Goal: Information Seeking & Learning: Learn about a topic

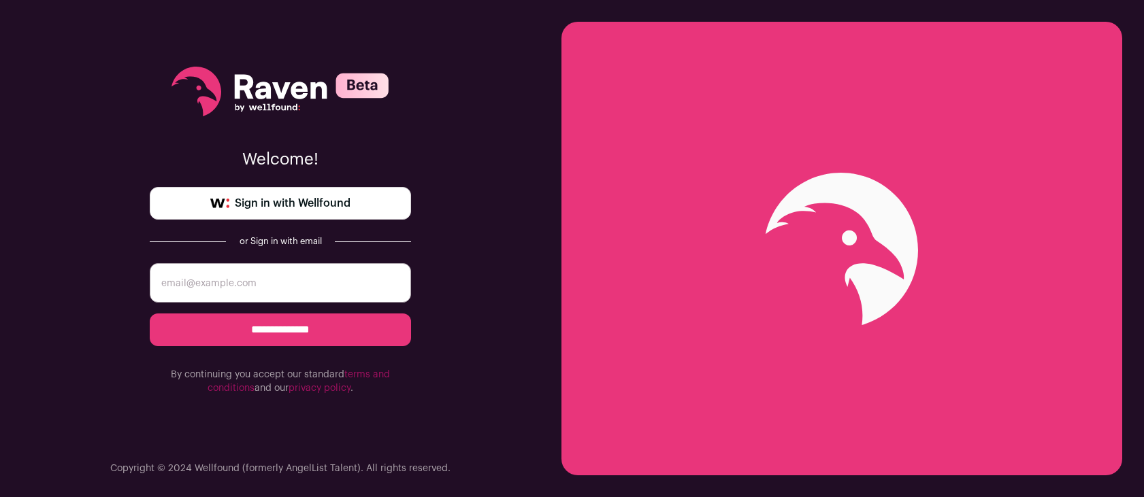
click at [282, 208] on span "Sign in with Wellfound" at bounding box center [293, 203] width 116 height 16
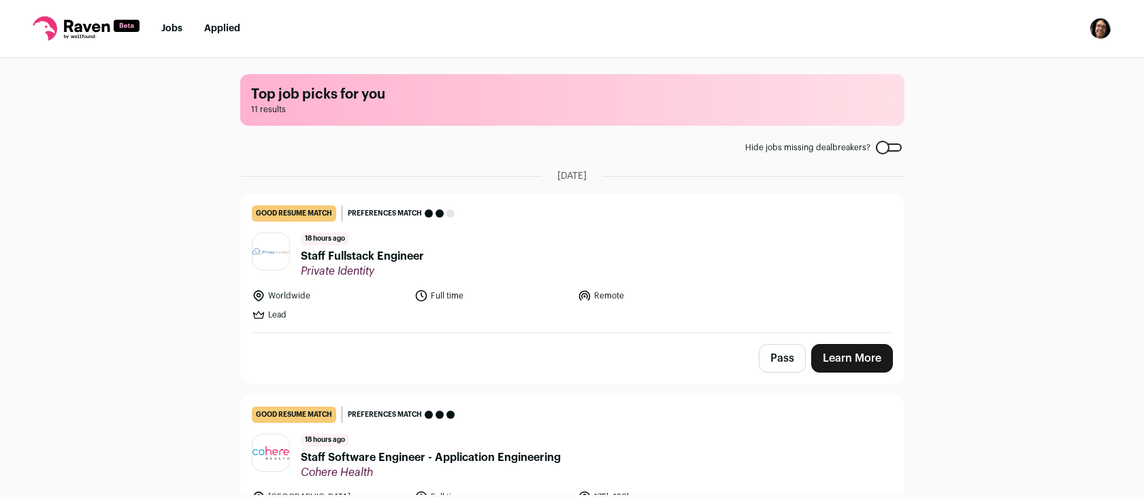
click at [201, 269] on div "Top job picks for you 11 results Hide jobs missing dealbreakers? October 14th, …" at bounding box center [572, 277] width 1144 height 438
click at [824, 358] on link "Learn More" at bounding box center [852, 358] width 82 height 29
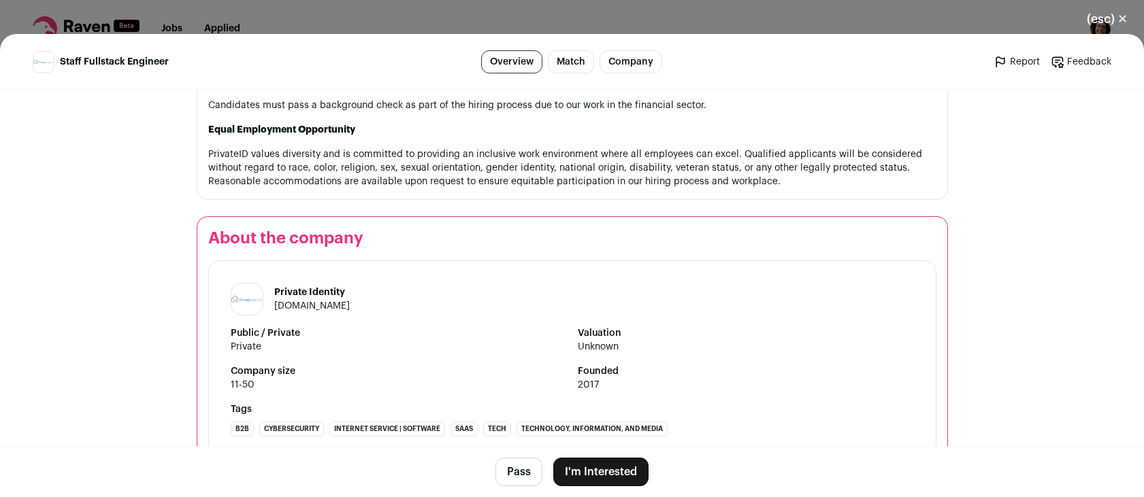
scroll to position [1257, 0]
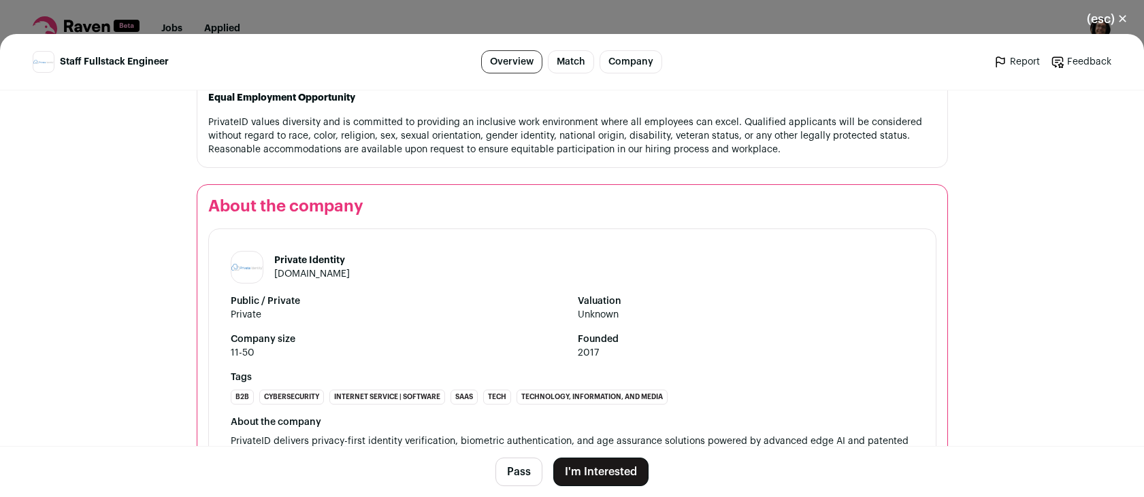
click at [1123, 23] on button "(esc) ✕" at bounding box center [1106, 19] width 73 height 30
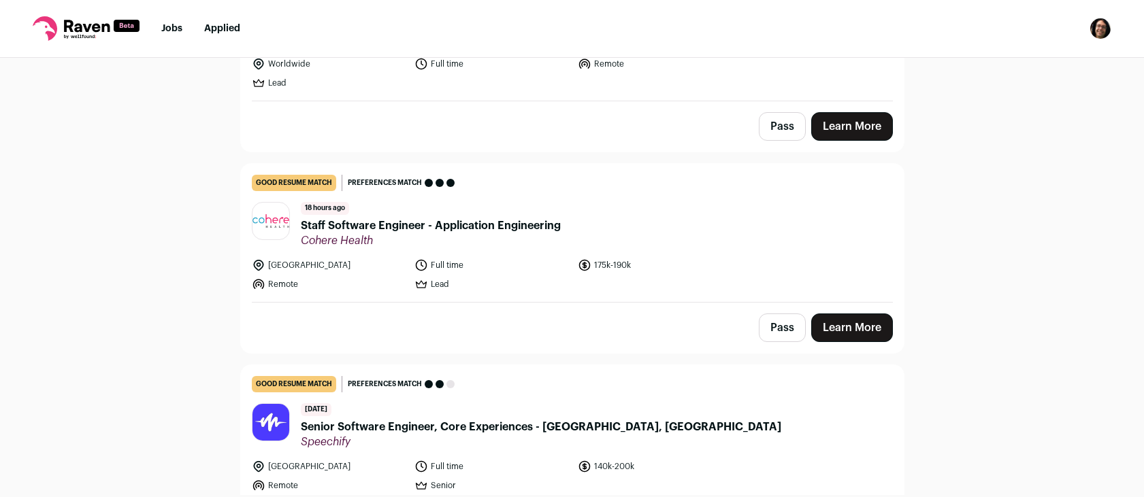
scroll to position [269, 0]
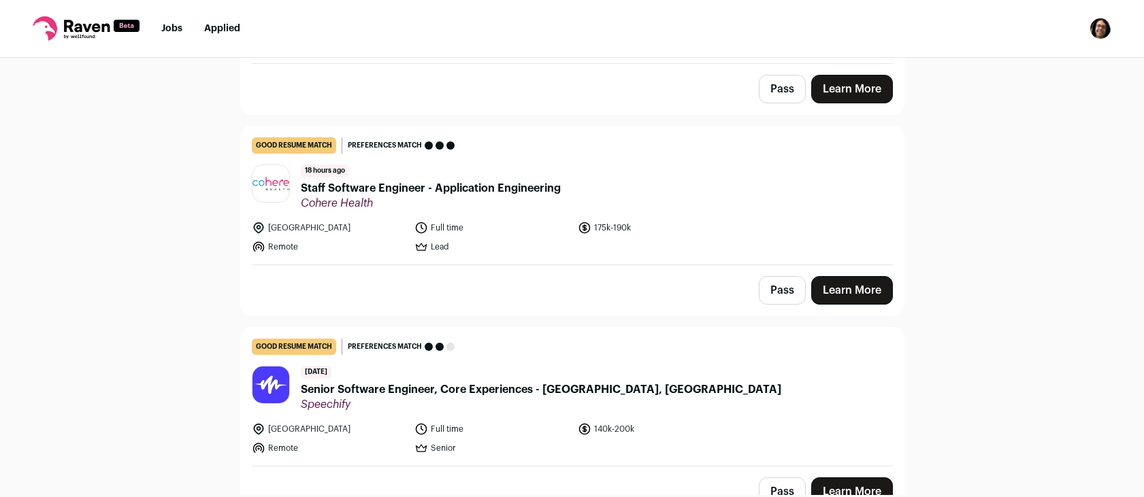
click at [763, 90] on button "Pass" at bounding box center [782, 89] width 47 height 29
click at [793, 286] on button "Pass" at bounding box center [782, 290] width 47 height 29
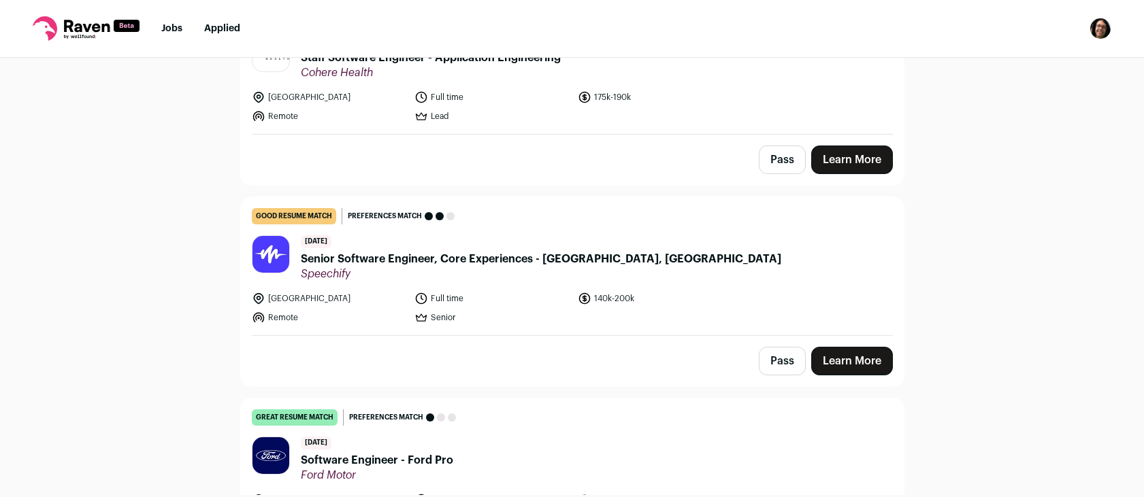
scroll to position [449, 0]
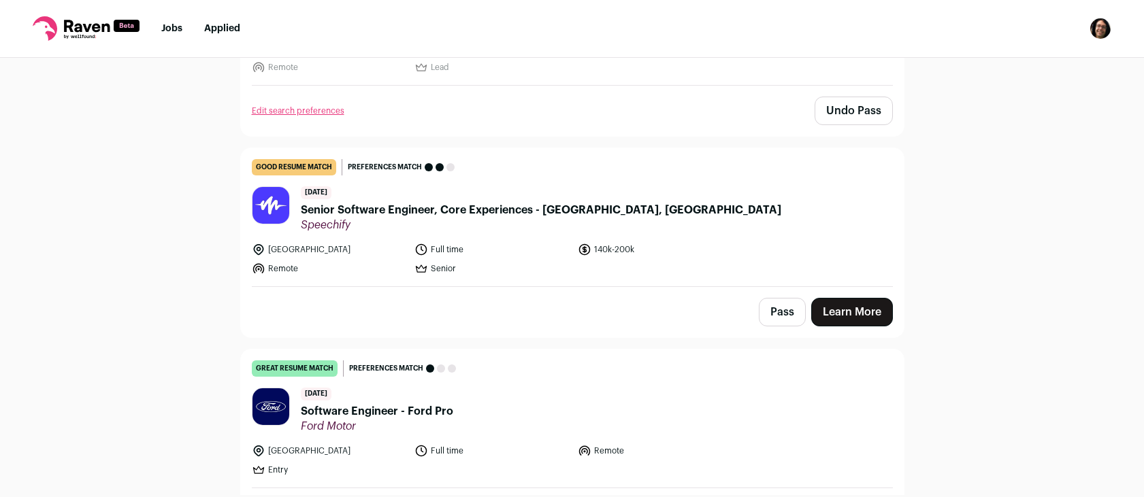
click at [412, 214] on span "Senior Software Engineer, Core Experiences - Grand Prairie, USA" at bounding box center [541, 210] width 480 height 16
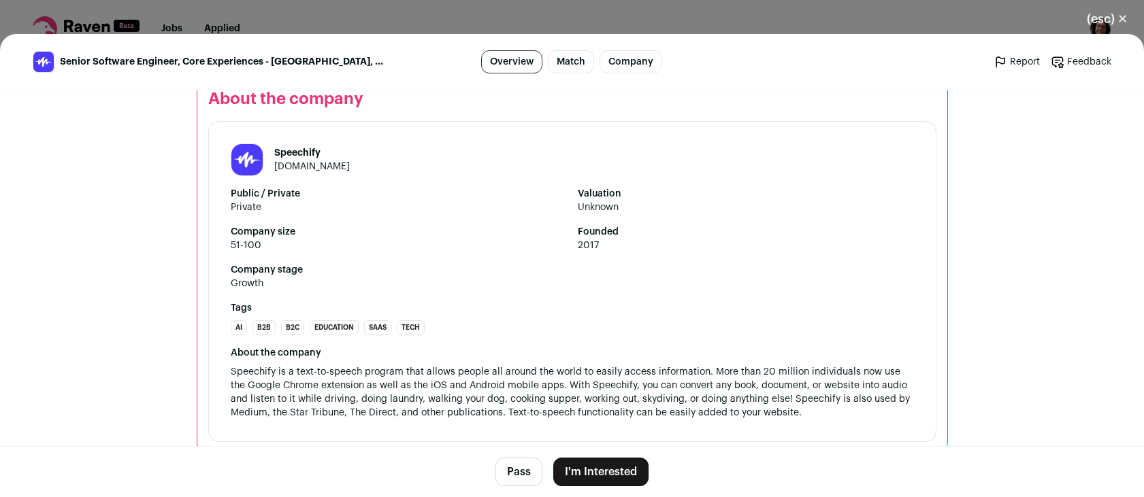
scroll to position [1562, 0]
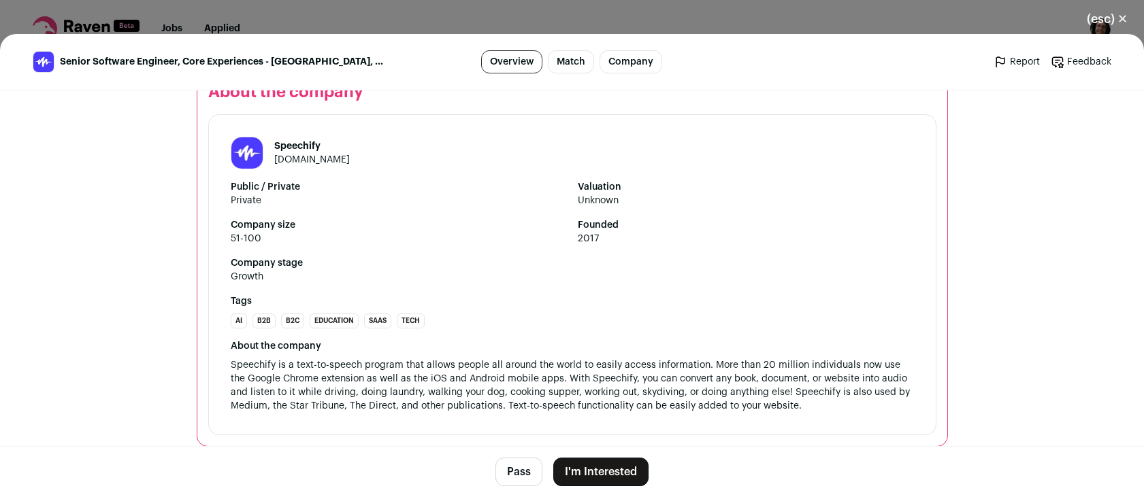
click at [1116, 24] on button "(esc) ✕" at bounding box center [1106, 19] width 73 height 30
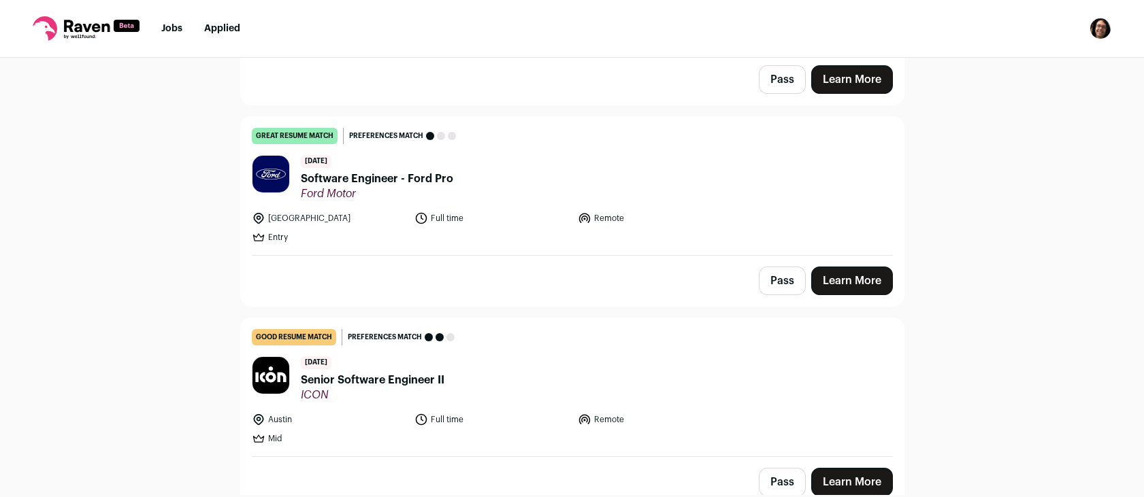
scroll to position [719, 0]
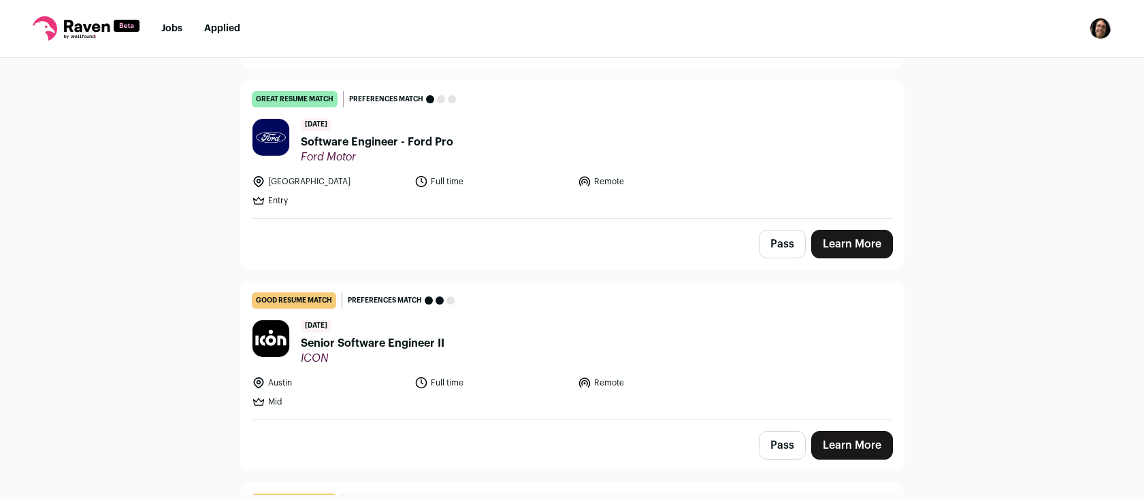
click at [365, 146] on span "Software Engineer - Ford Pro" at bounding box center [377, 142] width 152 height 16
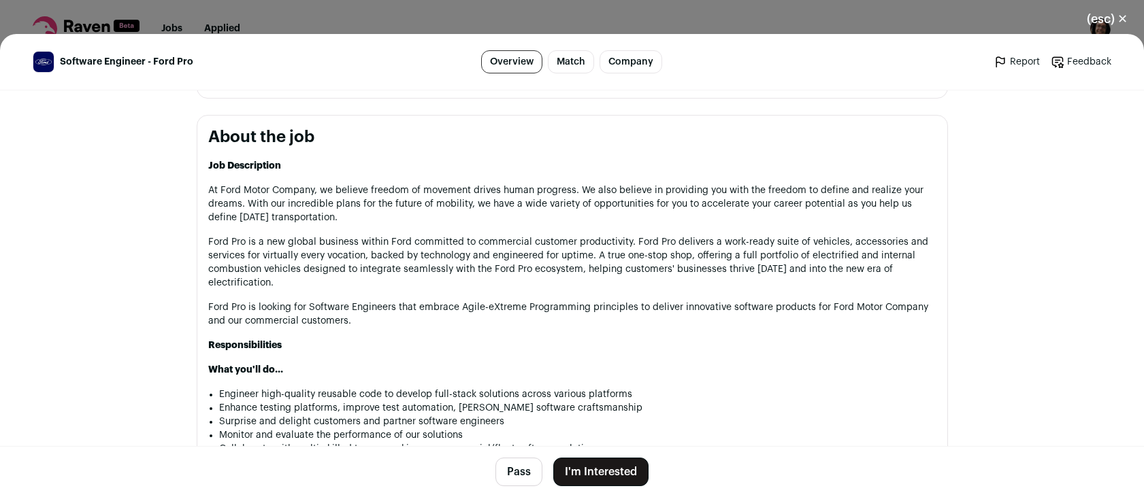
drag, startPoint x: 551, startPoint y: 257, endPoint x: 559, endPoint y: 329, distance: 73.3
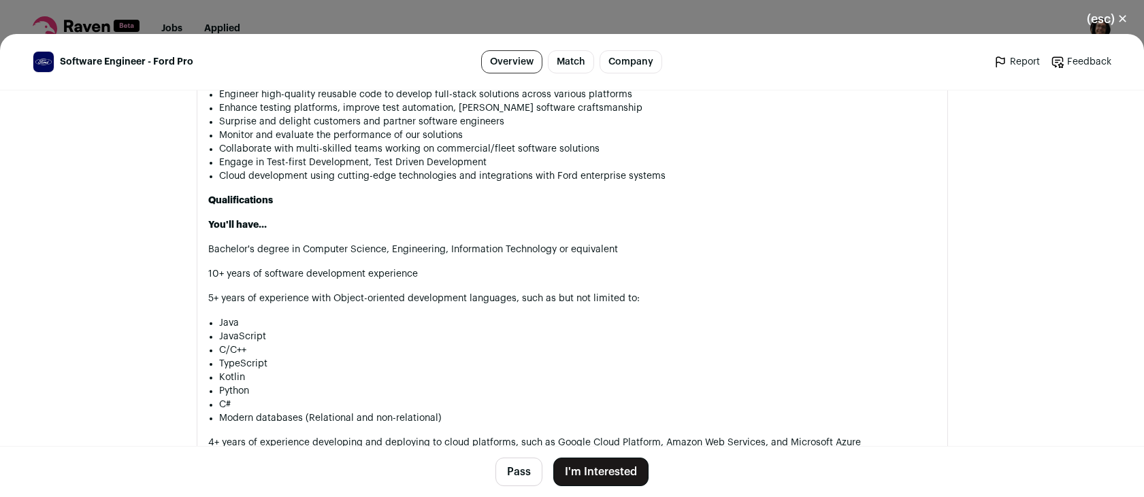
scroll to position [1078, 0]
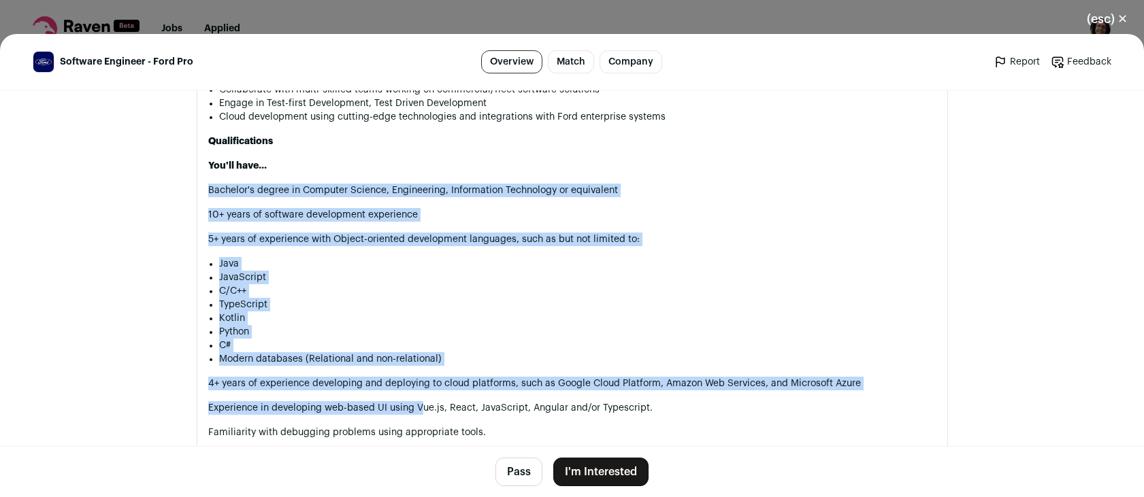
drag, startPoint x: 366, startPoint y: 180, endPoint x: 420, endPoint y: 418, distance: 244.1
click at [421, 415] on p "Experience in developing web-based UI using Vue.js, React, JavaScript, Angular …" at bounding box center [572, 408] width 728 height 14
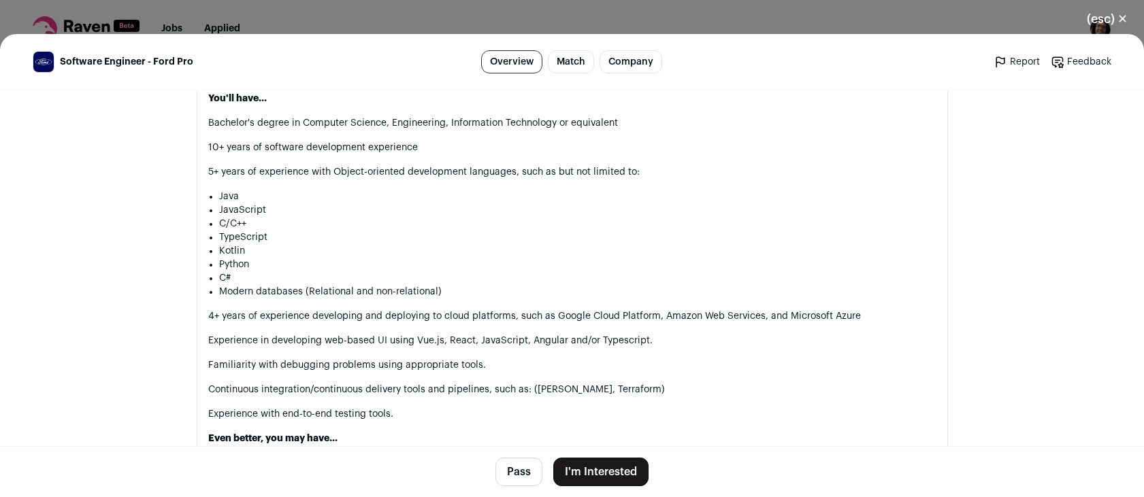
scroll to position [1168, 0]
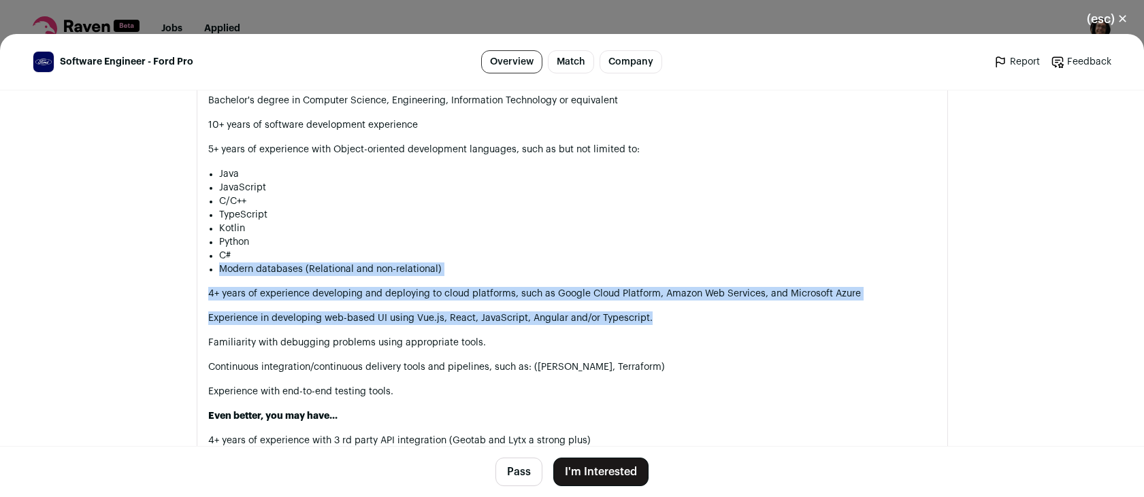
drag, startPoint x: 680, startPoint y: 338, endPoint x: 661, endPoint y: 261, distance: 79.2
click at [661, 261] on div "Job Description At Ford Motor Company, we believe freedom of movement drives hu…" at bounding box center [572, 475] width 728 height 1530
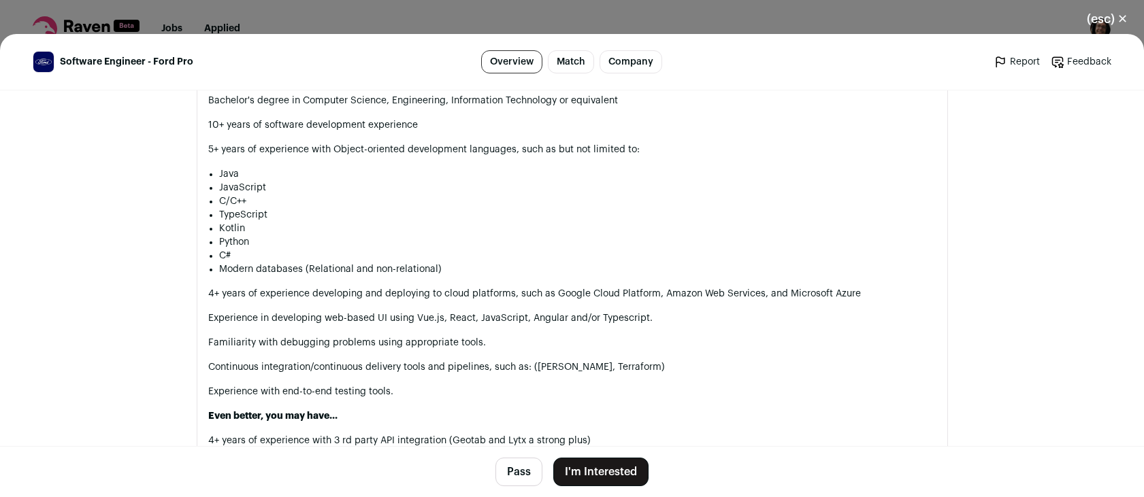
click at [661, 249] on li "Python" at bounding box center [577, 242] width 717 height 14
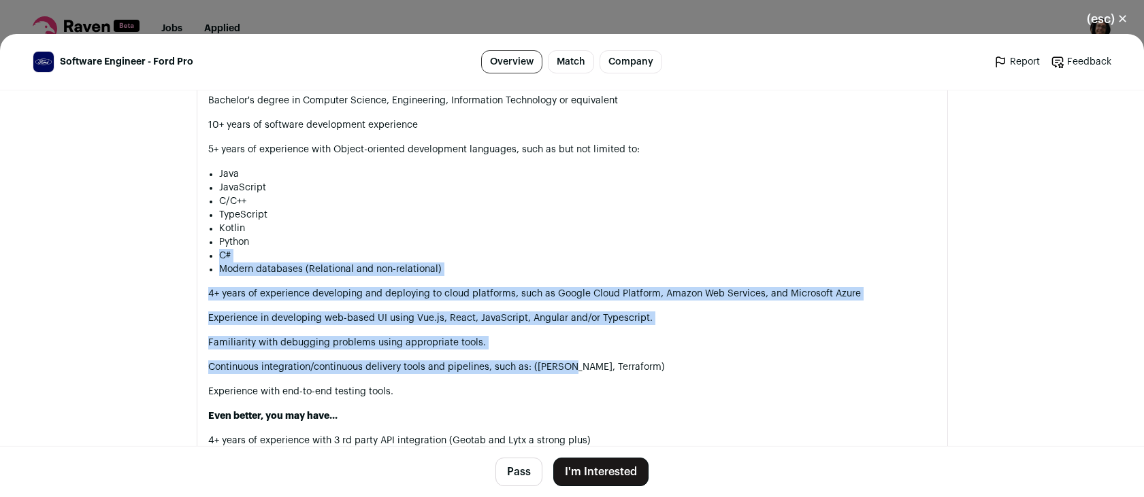
drag, startPoint x: 578, startPoint y: 266, endPoint x: 566, endPoint y: 374, distance: 108.9
click at [566, 374] on div "Job Description At Ford Motor Company, we believe freedom of movement drives hu…" at bounding box center [572, 475] width 728 height 1530
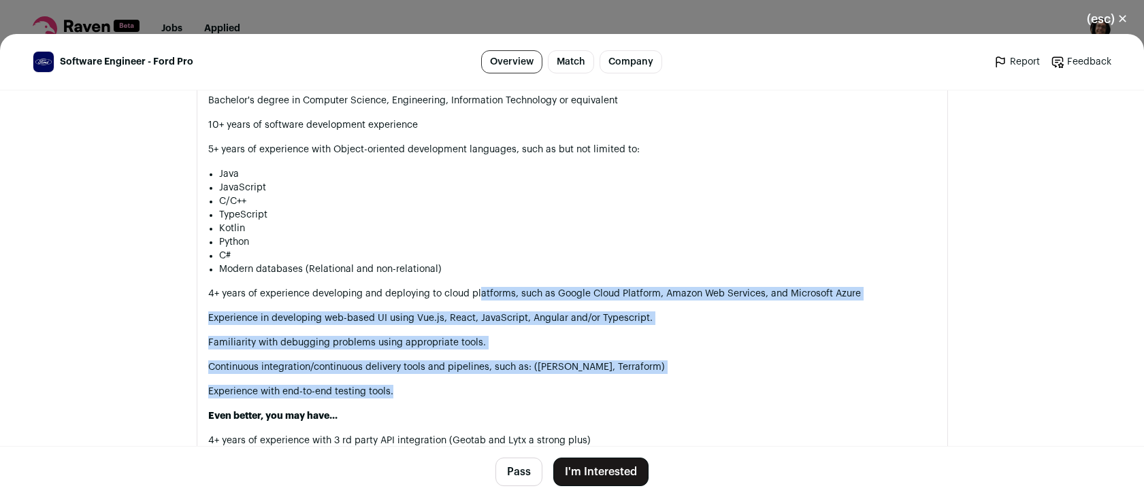
drag, startPoint x: 477, startPoint y: 411, endPoint x: 474, endPoint y: 276, distance: 134.8
click at [475, 276] on div "Job Description At Ford Motor Company, we believe freedom of movement drives hu…" at bounding box center [572, 475] width 728 height 1530
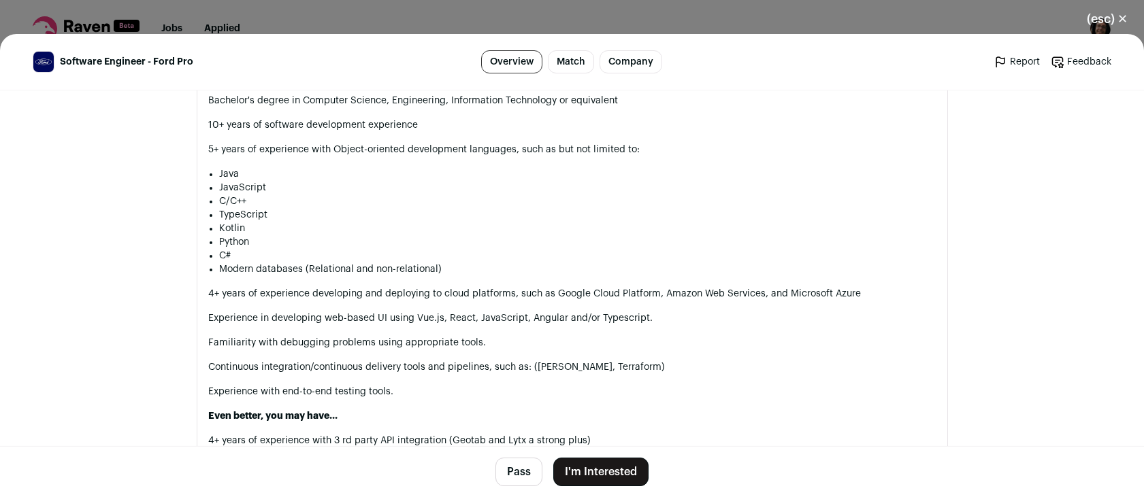
click at [474, 263] on li "C#" at bounding box center [577, 256] width 717 height 14
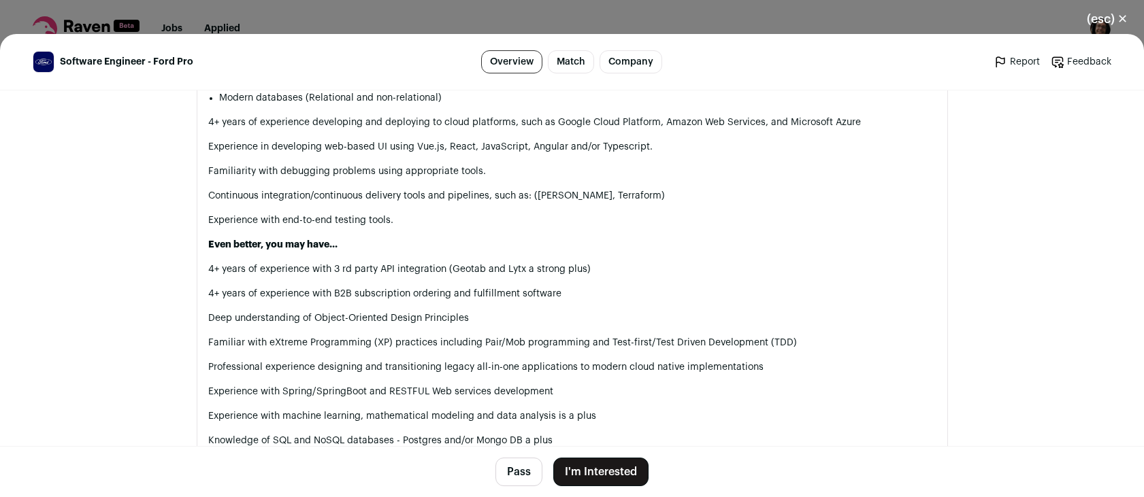
scroll to position [1347, 0]
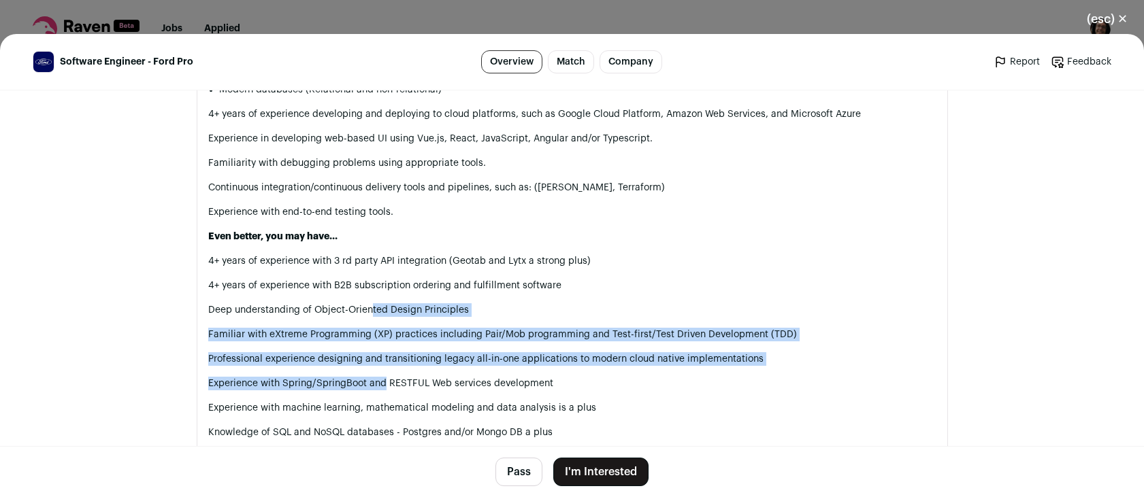
drag, startPoint x: 370, startPoint y: 325, endPoint x: 384, endPoint y: 395, distance: 72.2
click at [384, 395] on div "Job Description At Ford Motor Company, we believe freedom of movement drives hu…" at bounding box center [572, 295] width 728 height 1530
click at [384, 391] on p "Experience with Spring/SpringBoot and RESTFUL Web services development" at bounding box center [572, 384] width 728 height 14
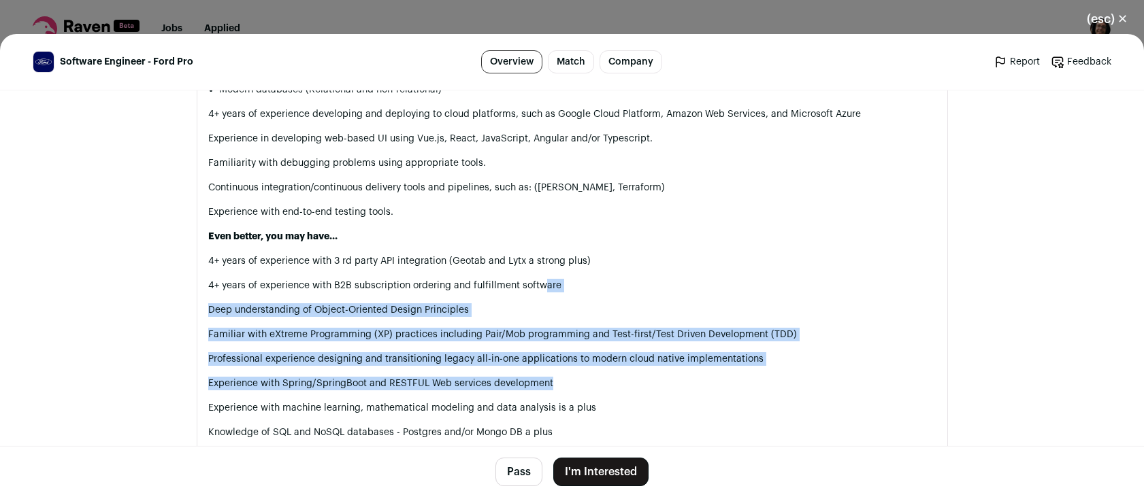
drag, startPoint x: 565, startPoint y: 354, endPoint x: 540, endPoint y: 297, distance: 61.8
click at [540, 297] on div "Job Description At Ford Motor Company, we believe freedom of movement drives hu…" at bounding box center [572, 295] width 728 height 1530
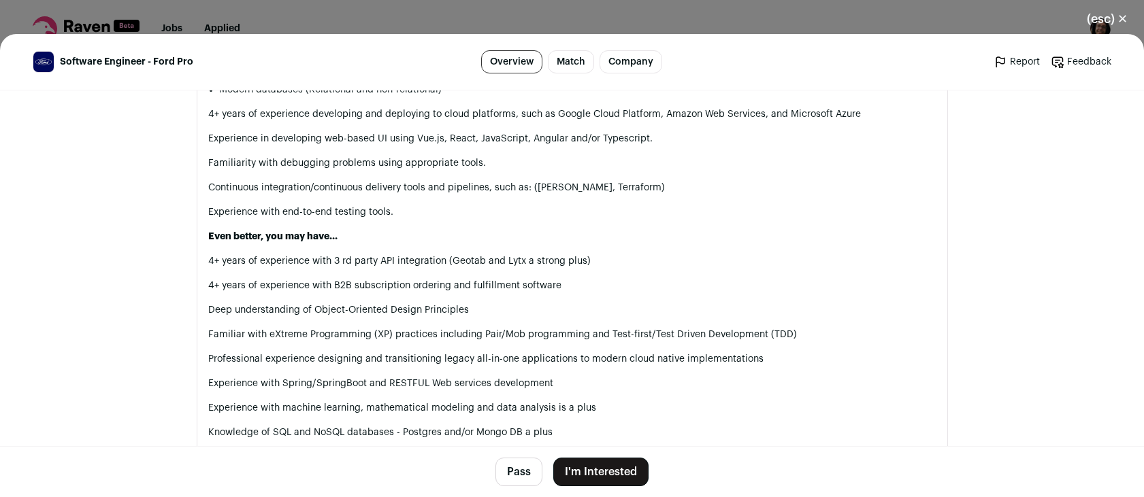
click at [540, 293] on p "4+ years of experience with B2B subscription ordering and fulfillment software" at bounding box center [572, 286] width 728 height 14
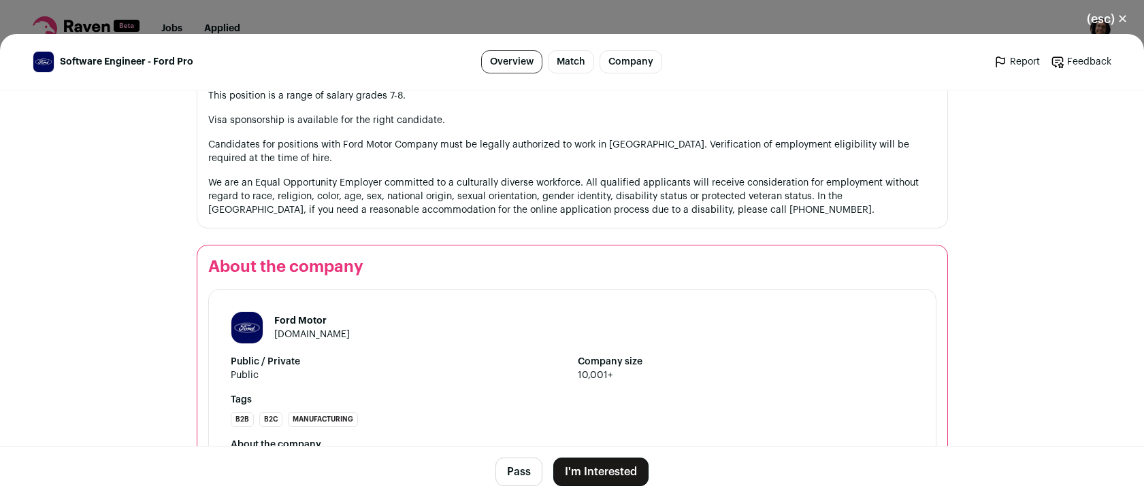
scroll to position [2346, 0]
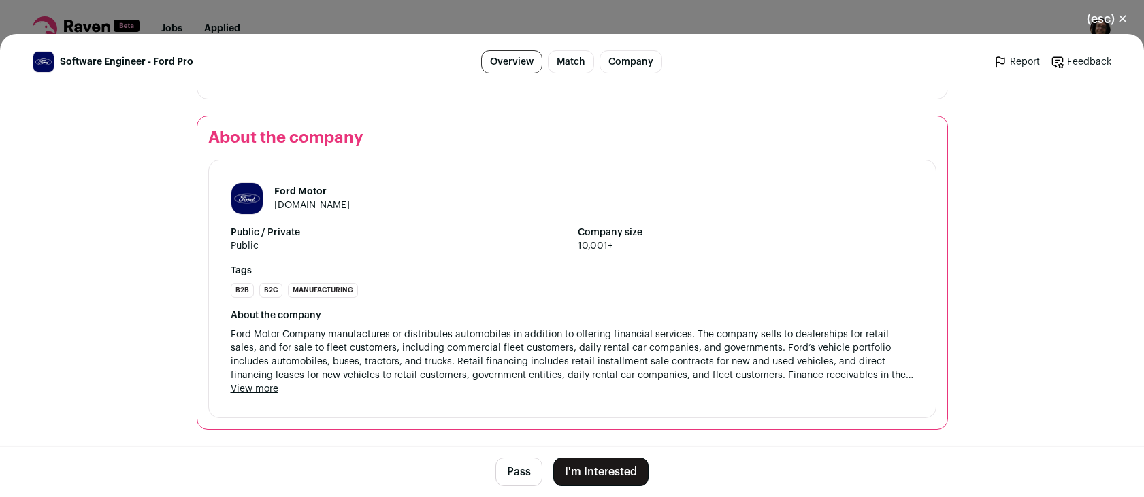
click at [1125, 30] on button "(esc) ✕" at bounding box center [1106, 19] width 73 height 30
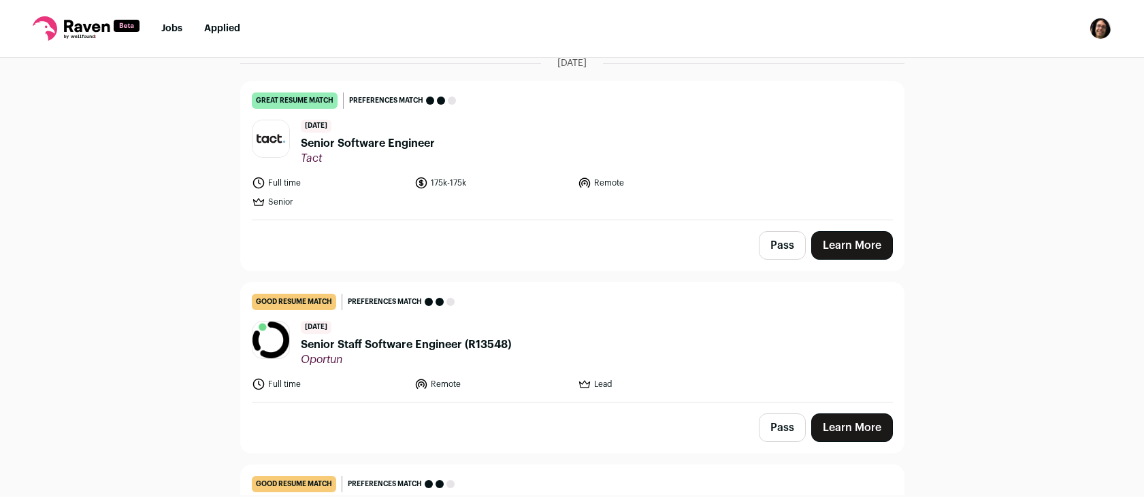
scroll to position [1347, 0]
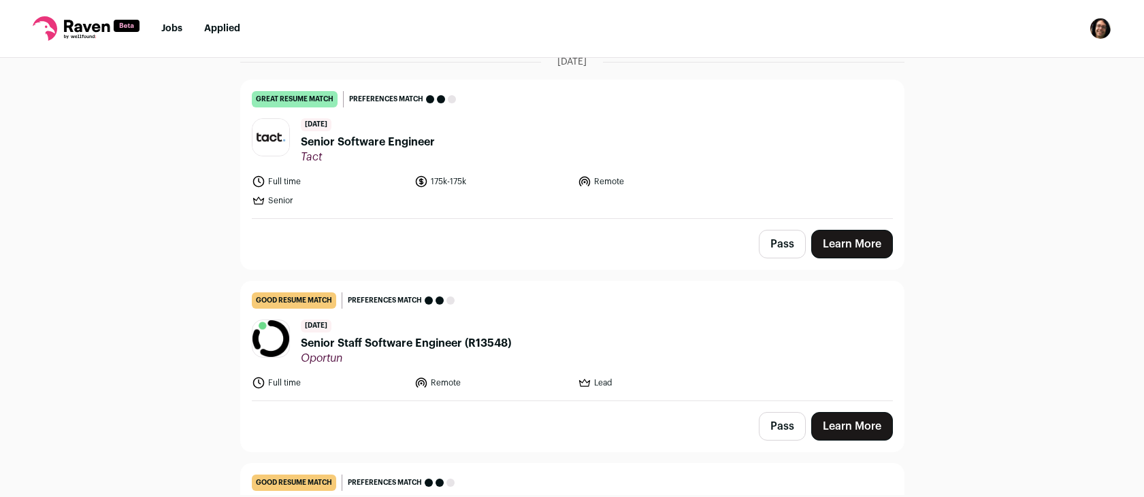
click at [385, 144] on span "Senior Software Engineer" at bounding box center [368, 142] width 134 height 16
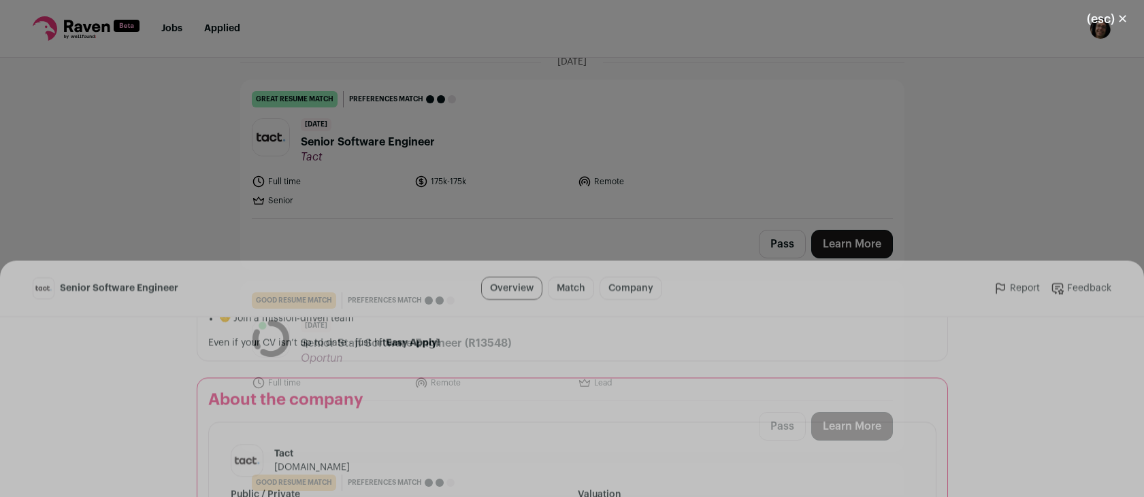
scroll to position [1120, 0]
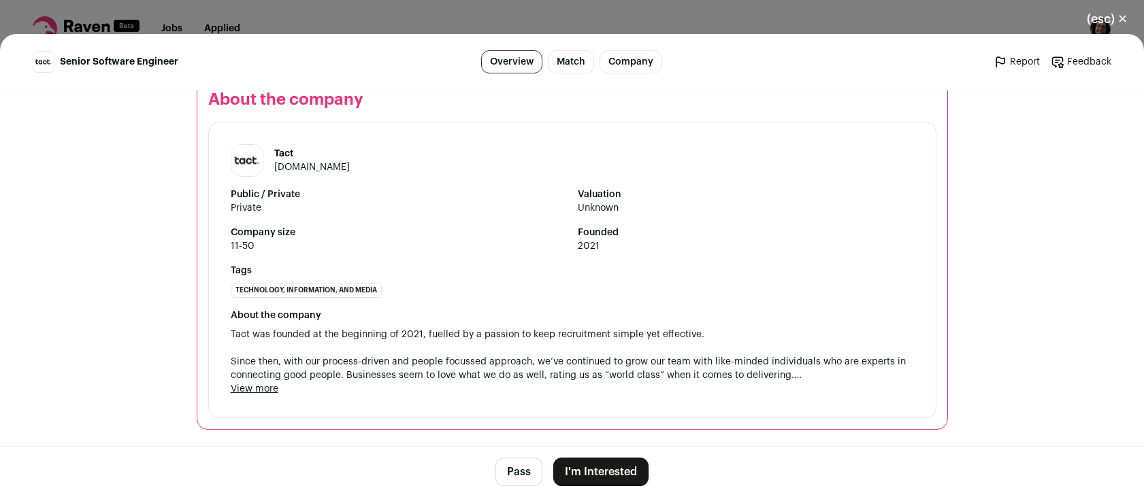
click at [382, 16] on div "(esc) ✕ Senior Software Engineer Overview Match Company Report Feedback Report …" at bounding box center [572, 248] width 1144 height 497
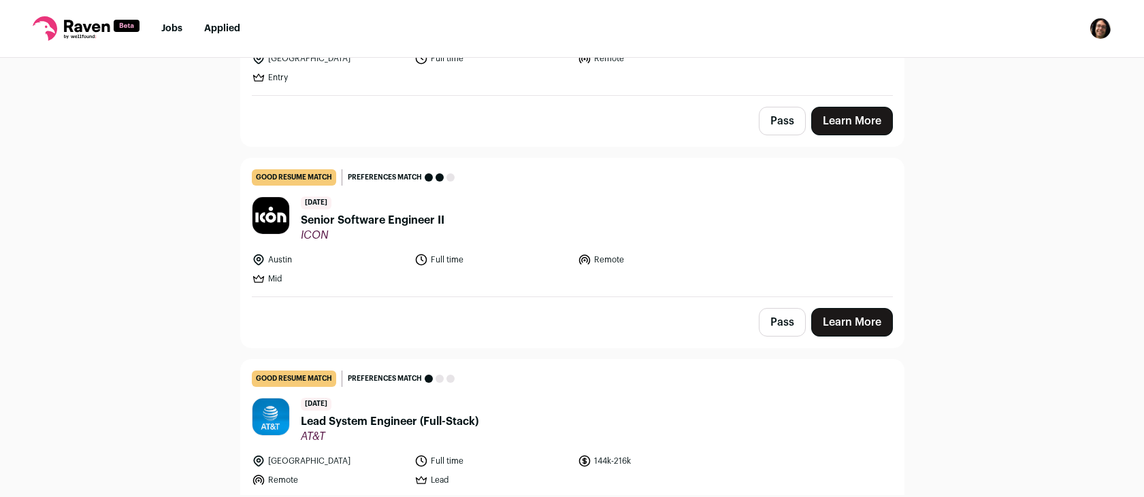
scroll to position [0, 0]
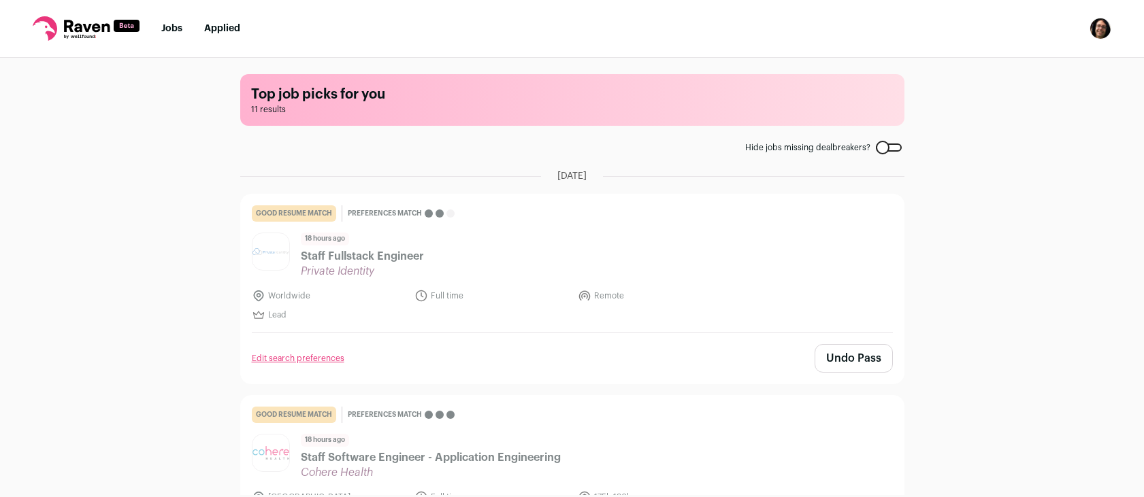
click at [176, 29] on link "Jobs" at bounding box center [171, 29] width 21 height 10
click at [119, 29] on rect at bounding box center [127, 26] width 26 height 12
